Goal: Transaction & Acquisition: Register for event/course

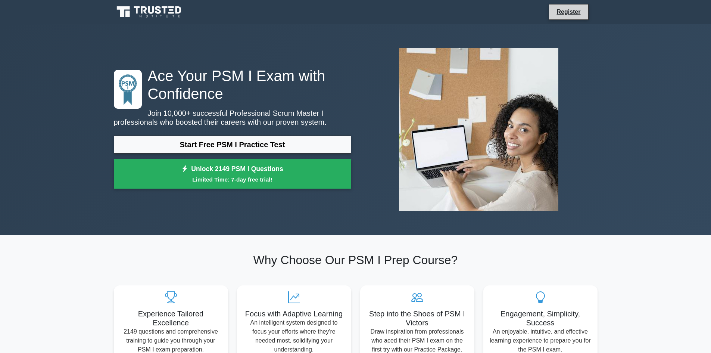
click at [580, 16] on li "Register" at bounding box center [569, 12] width 40 height 16
click at [561, 10] on link "Register" at bounding box center [568, 11] width 33 height 9
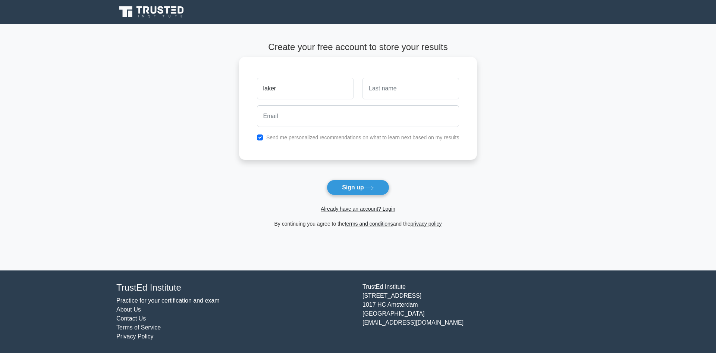
type input "laker"
click at [440, 85] on input "text" at bounding box center [411, 89] width 97 height 22
type input "g"
type input "Gloria"
click at [366, 187] on icon at bounding box center [369, 188] width 10 height 4
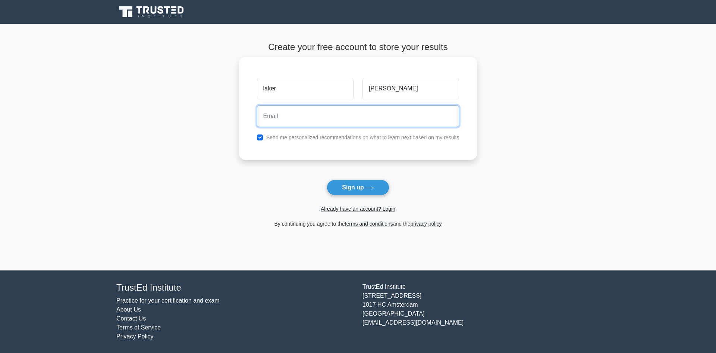
click at [268, 115] on input "email" at bounding box center [358, 116] width 203 height 22
click at [286, 119] on input "email" at bounding box center [358, 116] width 203 height 22
click at [350, 140] on label "Send me personalized recommendations on what to learn next based on my results" at bounding box center [362, 137] width 193 height 6
click at [263, 119] on input "email" at bounding box center [358, 116] width 203 height 22
click at [327, 179] on button "Sign up" at bounding box center [358, 187] width 63 height 16
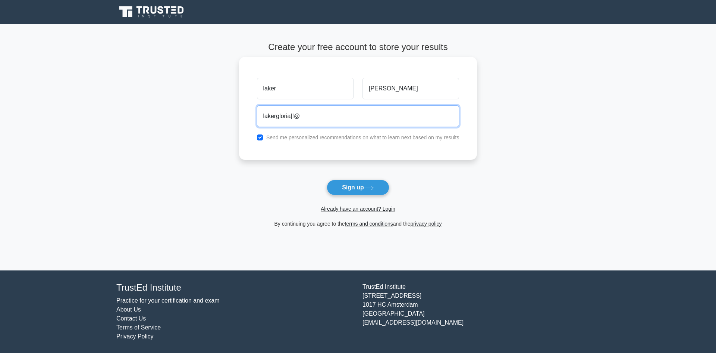
click at [305, 127] on input "lakergloria|!@" at bounding box center [358, 116] width 203 height 22
click at [293, 112] on input "lakergloria|!@" at bounding box center [358, 116] width 203 height 22
click at [293, 113] on input "lakergloria|!@" at bounding box center [358, 116] width 203 height 22
click at [295, 114] on input "lakergloria|!@" at bounding box center [358, 116] width 203 height 22
click at [297, 116] on input "lakergloria@" at bounding box center [358, 116] width 203 height 22
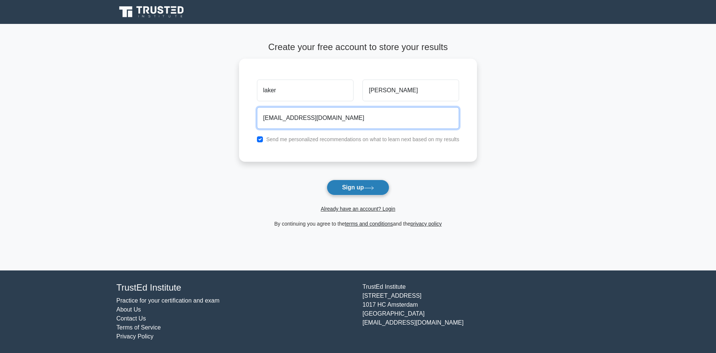
type input "lakergloria@gmail.com"
click at [337, 180] on button "Sign up" at bounding box center [358, 187] width 63 height 16
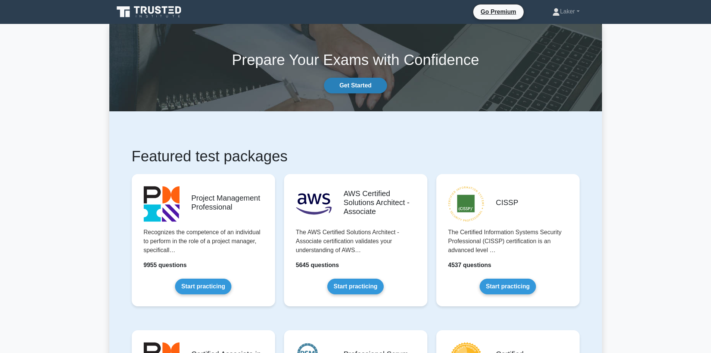
click at [375, 90] on link "Get Started" at bounding box center [355, 86] width 63 height 16
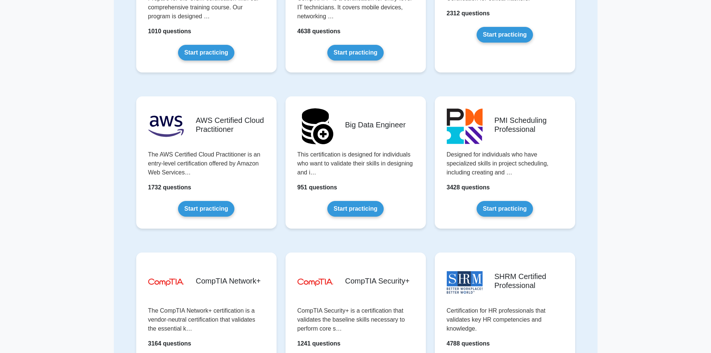
scroll to position [1080, 0]
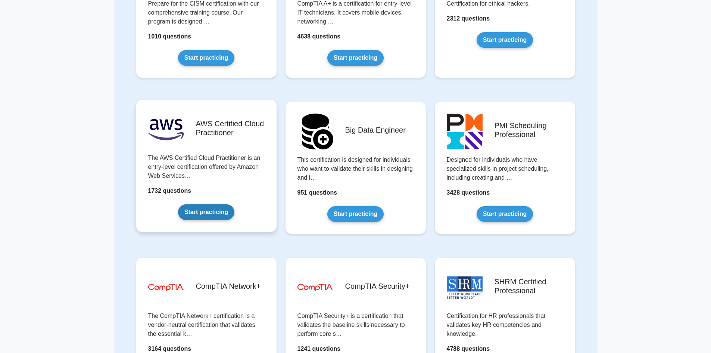
click at [179, 220] on link "Start practicing" at bounding box center [206, 212] width 56 height 16
